Goal: Share content

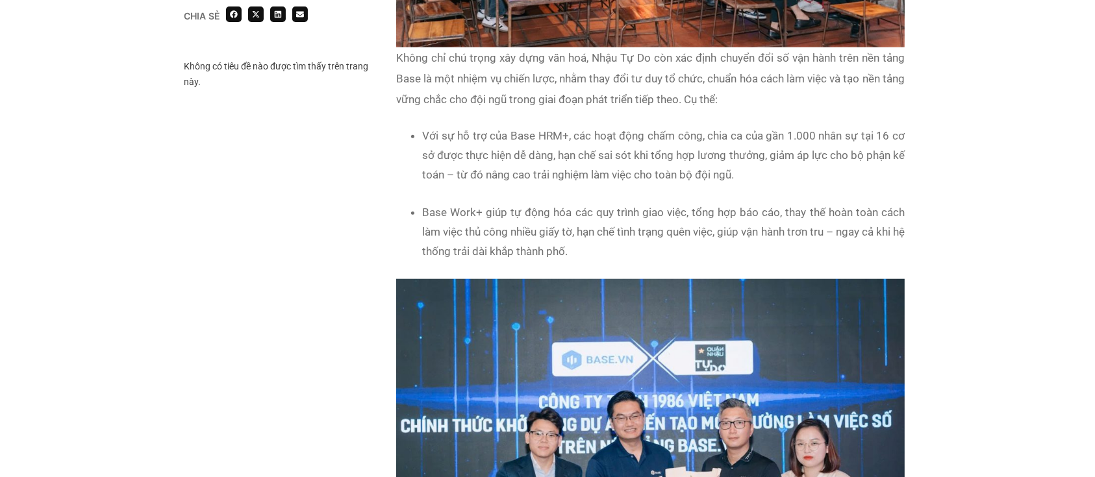
scroll to position [1372, 0]
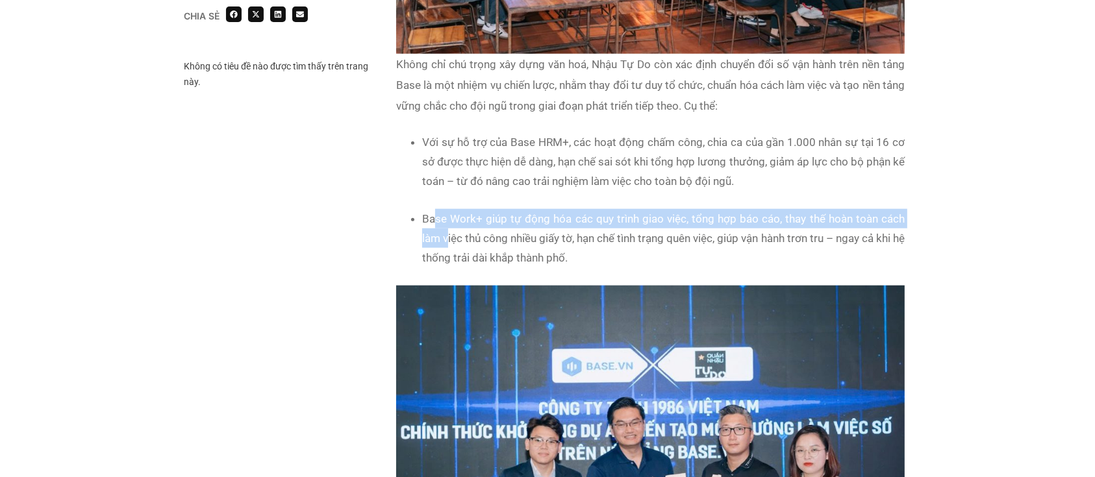
drag, startPoint x: 436, startPoint y: 214, endPoint x: 449, endPoint y: 233, distance: 22.5
click at [449, 233] on li "Base Work+ giúp tự động hóa các quy trình giao việc, tổng hợp báo cáo, thay thế…" at bounding box center [663, 238] width 483 height 58
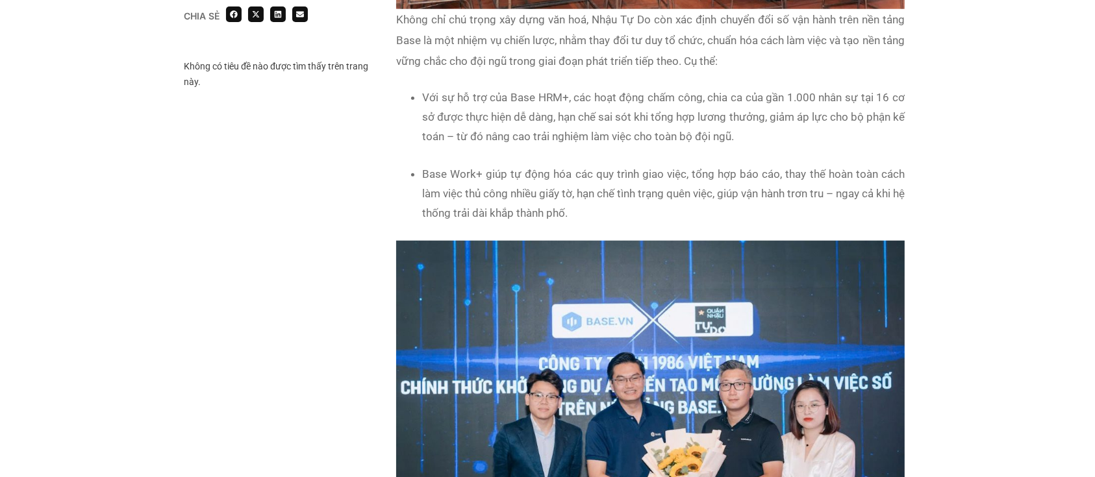
scroll to position [1415, 0]
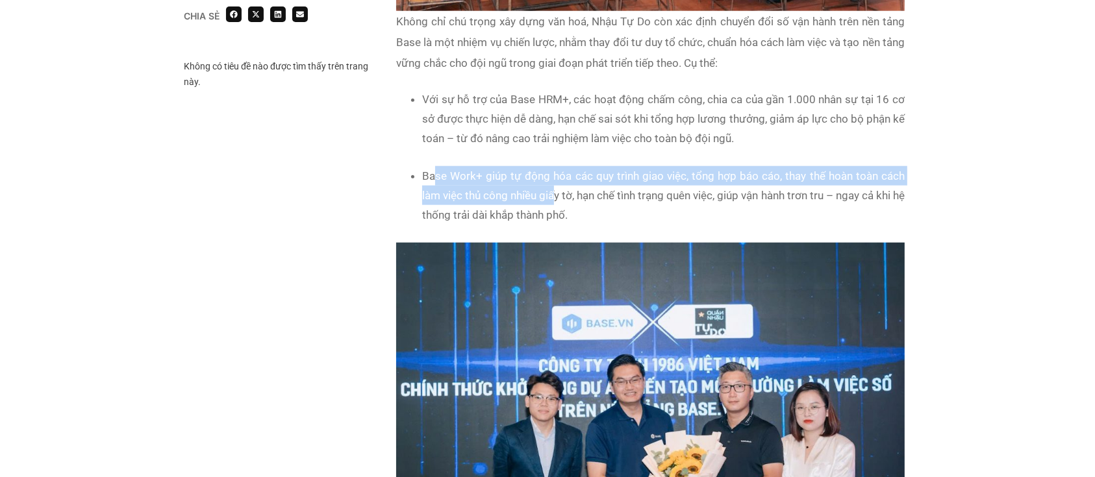
drag, startPoint x: 435, startPoint y: 172, endPoint x: 584, endPoint y: 193, distance: 150.2
click at [584, 193] on li "Base Work+ giúp tự động hóa các quy trình giao việc, tổng hợp báo cáo, thay thế…" at bounding box center [663, 195] width 483 height 58
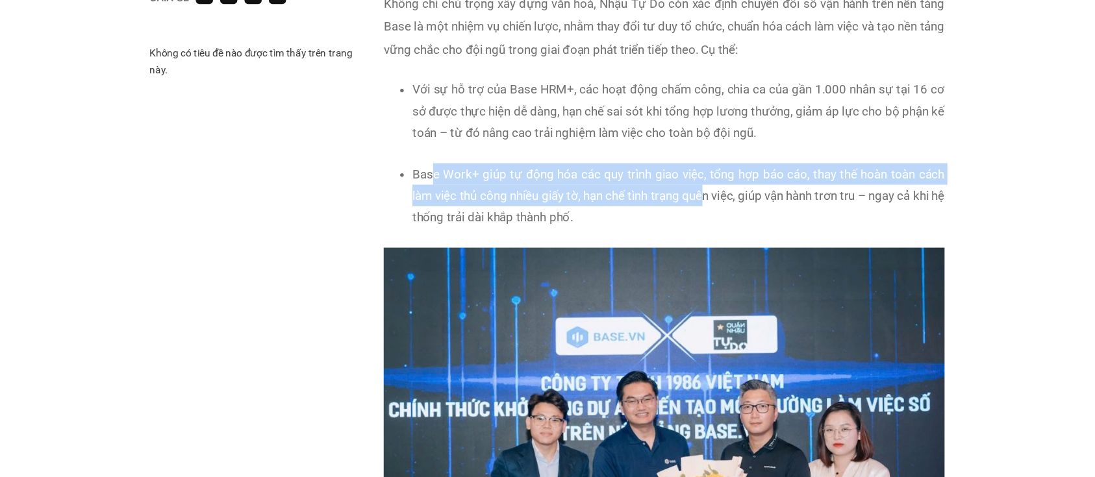
drag, startPoint x: 443, startPoint y: 173, endPoint x: 694, endPoint y: 194, distance: 252.2
click at [694, 194] on li "Base Work+ giúp tự động hóa các quy trình giao việc, tổng hợp báo cáo, thay thế…" at bounding box center [663, 195] width 483 height 58
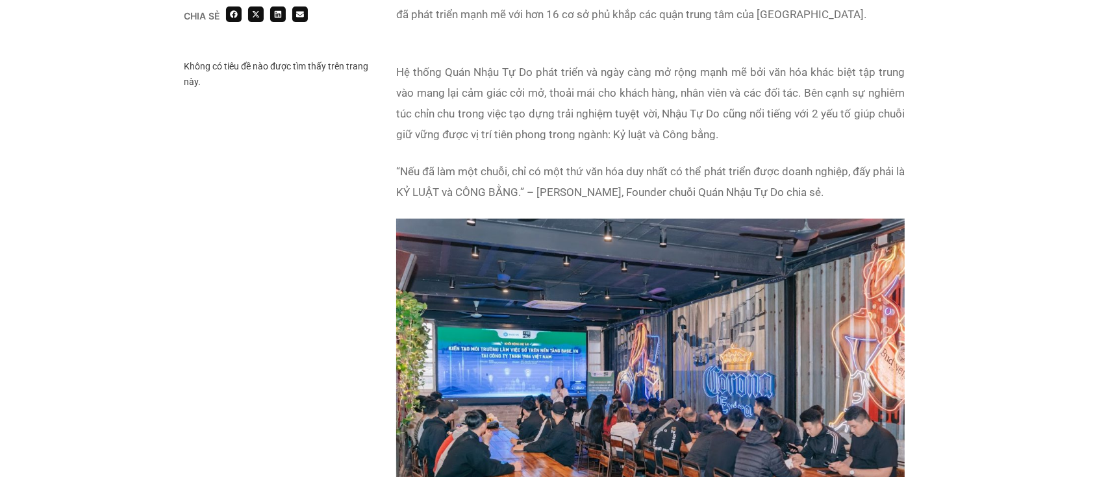
scroll to position [868, 0]
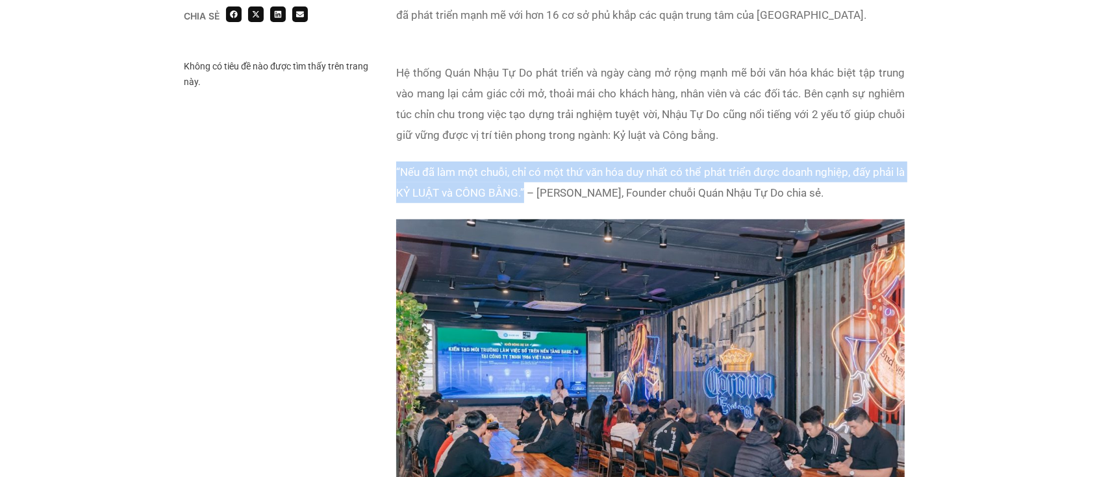
drag, startPoint x: 387, startPoint y: 168, endPoint x: 534, endPoint y: 193, distance: 149.0
copy p "“Nếu đã làm một chuỗi, chỉ có một thứ văn hóa duy nhất có thể phát triển được d…"
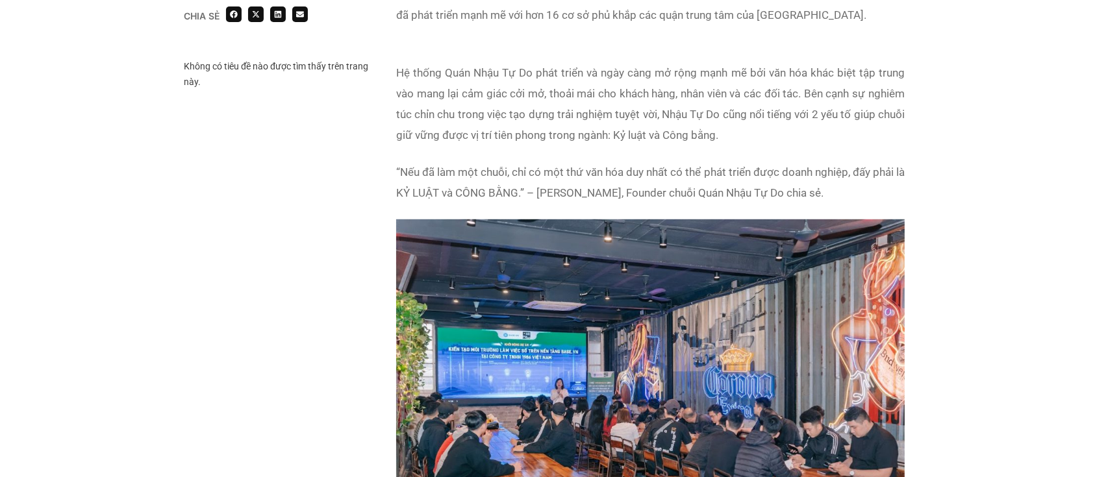
copy p "“Nếu đã làm một chuỗi, chỉ có một thứ văn hóa duy nhất có thể phát triển được d…"
drag, startPoint x: 392, startPoint y: 164, endPoint x: 866, endPoint y: 186, distance: 474.6
